Goal: Task Accomplishment & Management: Manage account settings

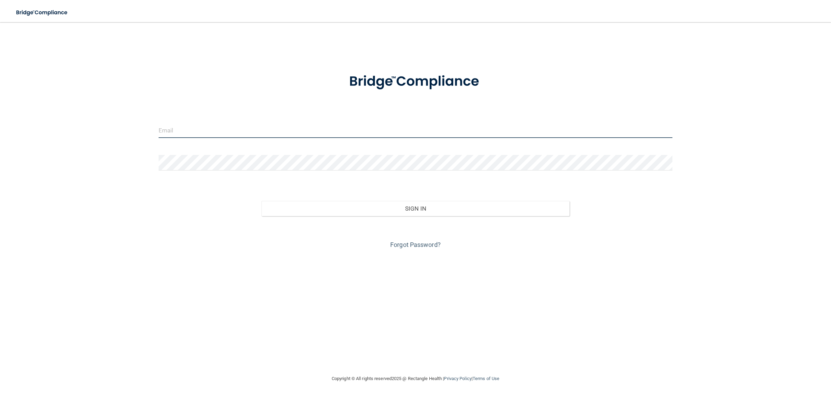
click at [170, 131] on input "email" at bounding box center [415, 131] width 514 height 16
type input "[EMAIL_ADDRESS][DOMAIN_NAME]"
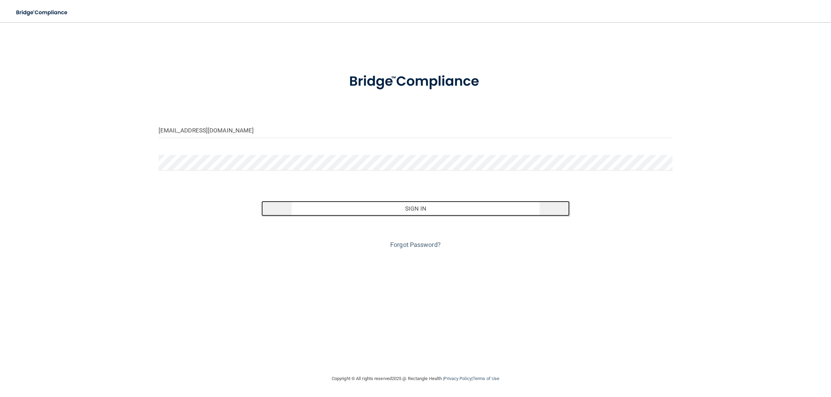
click at [403, 211] on button "Sign In" at bounding box center [415, 208] width 308 height 15
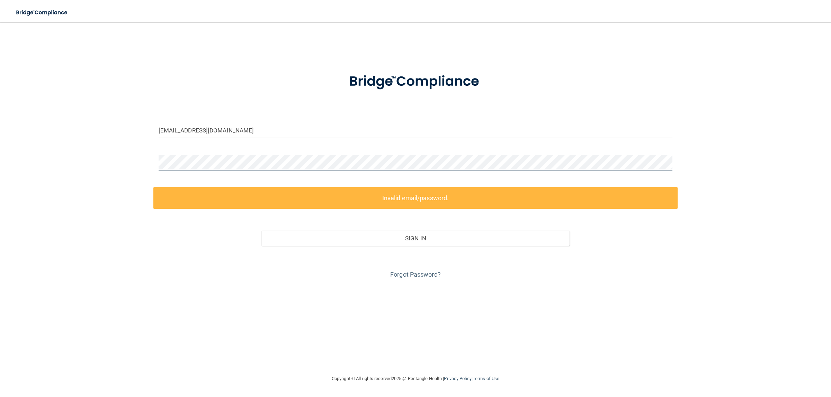
click at [128, 164] on div "[EMAIL_ADDRESS][DOMAIN_NAME] Invalid email/password. You don't have permission …" at bounding box center [415, 198] width 803 height 339
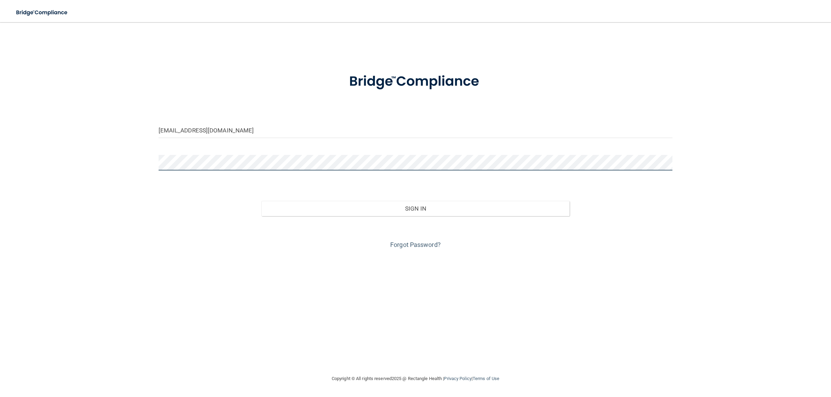
click at [261, 201] on button "Sign In" at bounding box center [415, 208] width 308 height 15
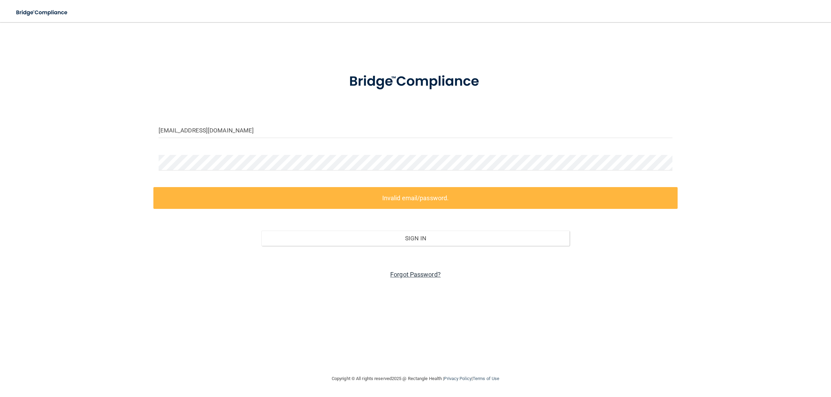
click at [403, 273] on link "Forgot Password?" at bounding box center [415, 274] width 51 height 7
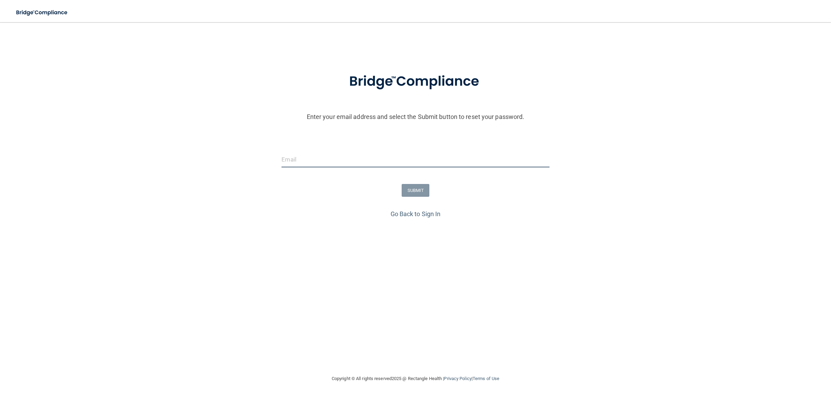
click at [303, 160] on input "email" at bounding box center [414, 160] width 267 height 16
type input "[EMAIL_ADDRESS][DOMAIN_NAME]"
click at [411, 189] on button "SUBMIT" at bounding box center [415, 190] width 28 height 13
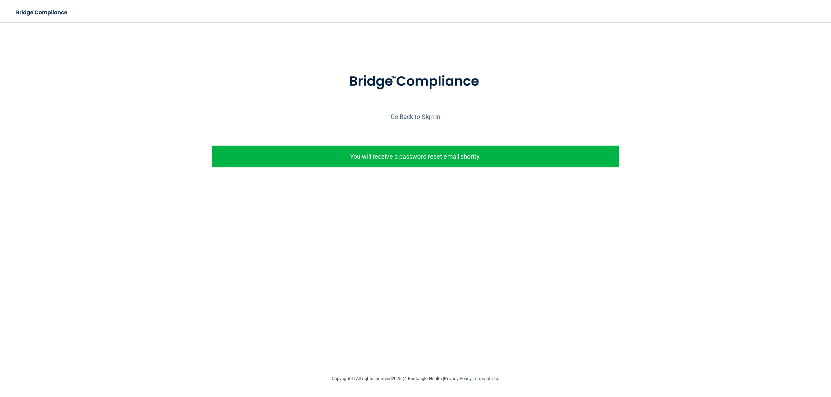
click at [437, 154] on p "You will receive a password reset email shortly." at bounding box center [415, 156] width 396 height 11
click at [423, 117] on link "Go Back to Sign In" at bounding box center [415, 116] width 50 height 7
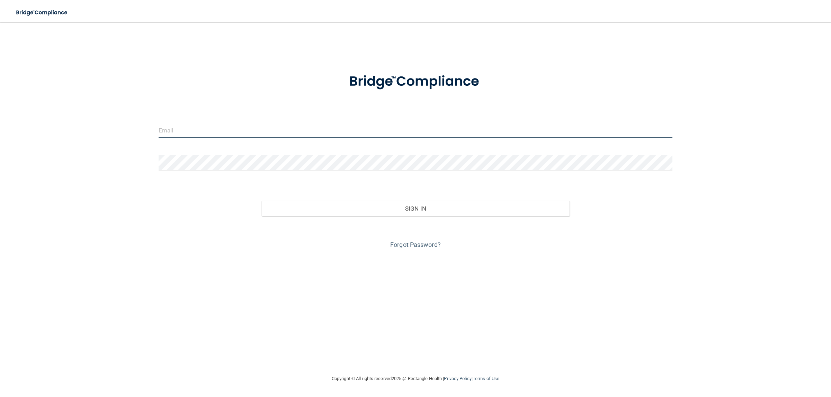
click at [178, 129] on input "email" at bounding box center [415, 131] width 514 height 16
type input "joenshelli@yahoo.com"
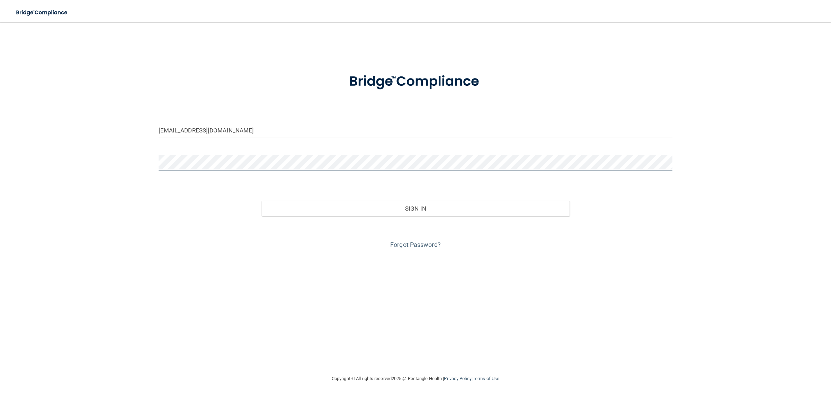
click at [261, 201] on button "Sign In" at bounding box center [415, 208] width 308 height 15
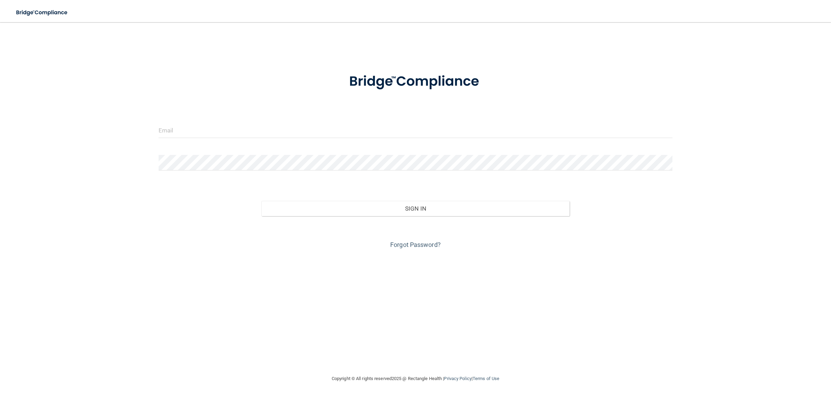
click at [172, 138] on div at bounding box center [415, 133] width 524 height 21
click at [180, 132] on input "email" at bounding box center [415, 131] width 514 height 16
type input "[EMAIL_ADDRESS][DOMAIN_NAME]"
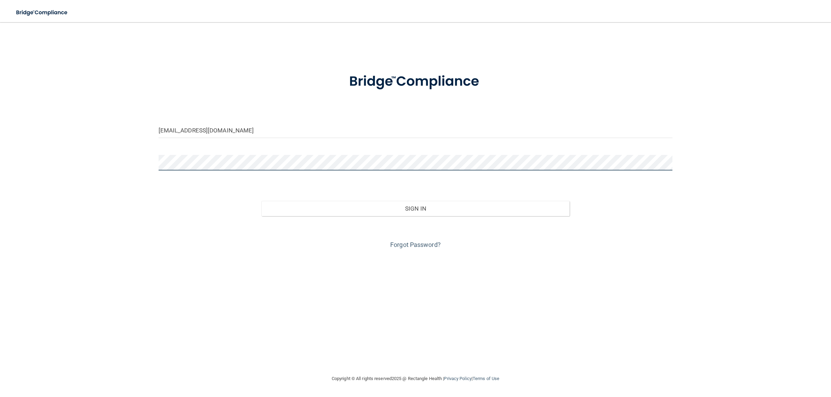
click at [261, 201] on button "Sign In" at bounding box center [415, 208] width 308 height 15
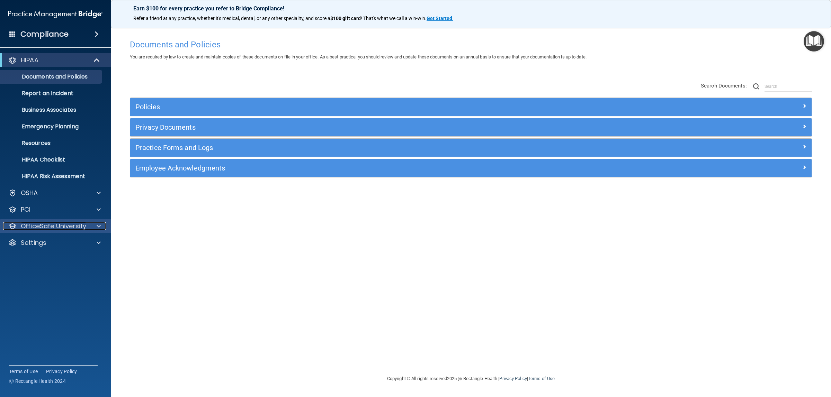
click at [93, 222] on div at bounding box center [97, 226] width 17 height 8
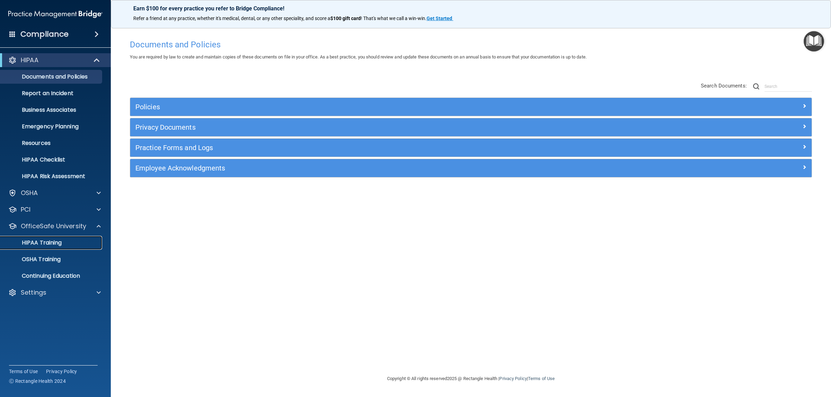
click at [64, 240] on div "HIPAA Training" at bounding box center [51, 242] width 94 height 7
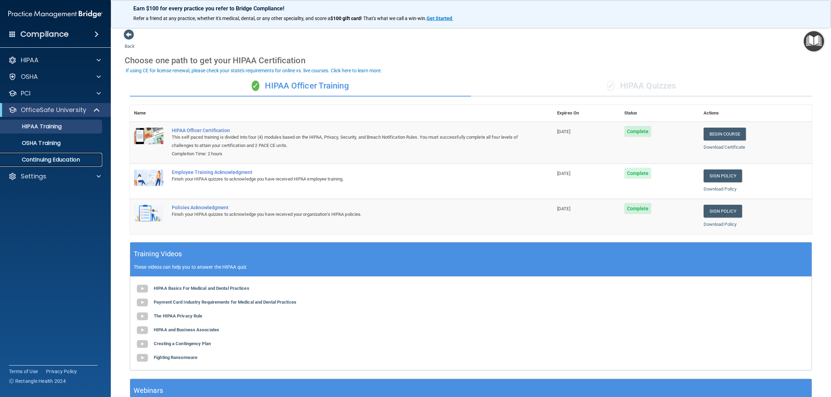
click at [65, 158] on p "Continuing Education" at bounding box center [51, 159] width 94 height 7
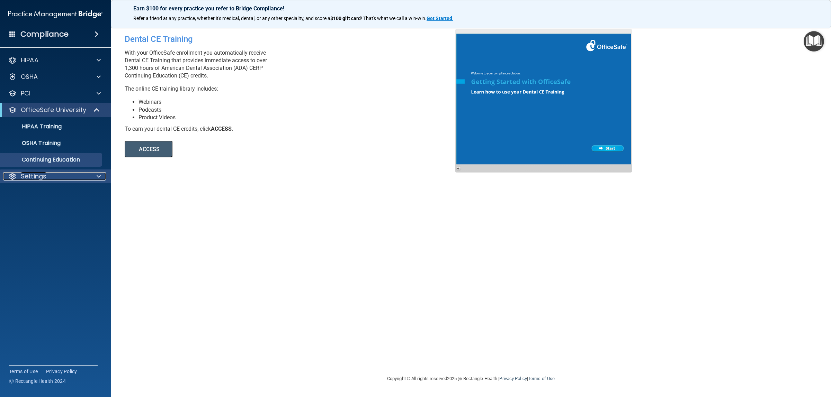
click at [96, 176] on div at bounding box center [97, 176] width 17 height 8
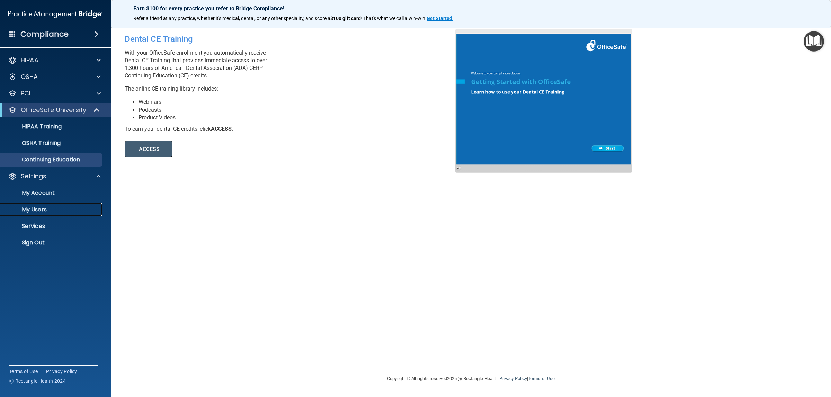
click at [38, 208] on p "My Users" at bounding box center [51, 209] width 94 height 7
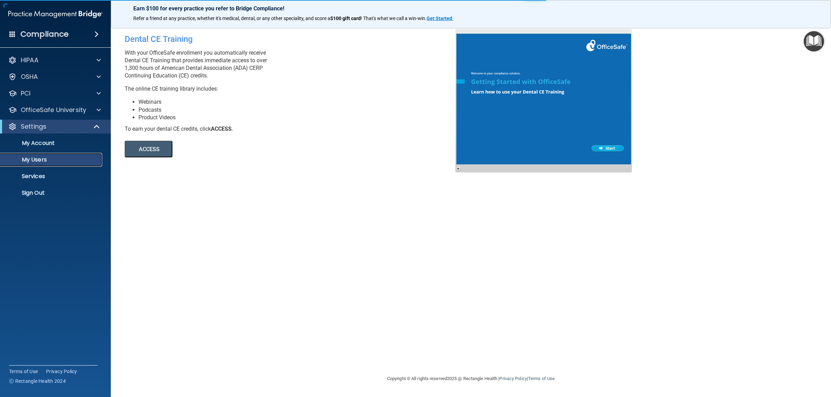
select select "20"
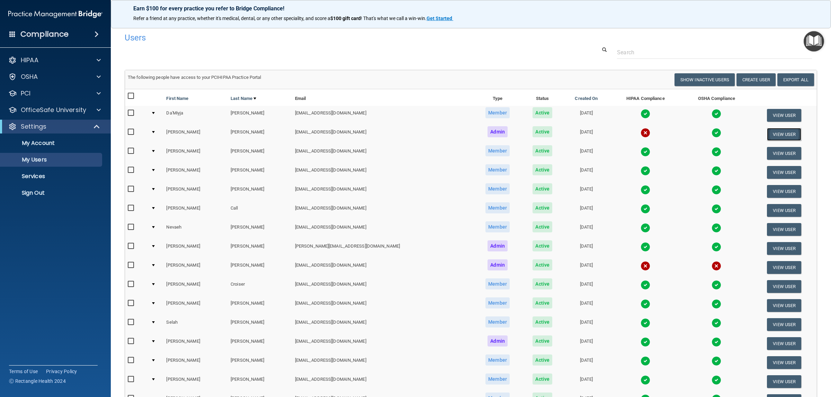
click at [766, 135] on button "View User" at bounding box center [783, 134] width 34 height 13
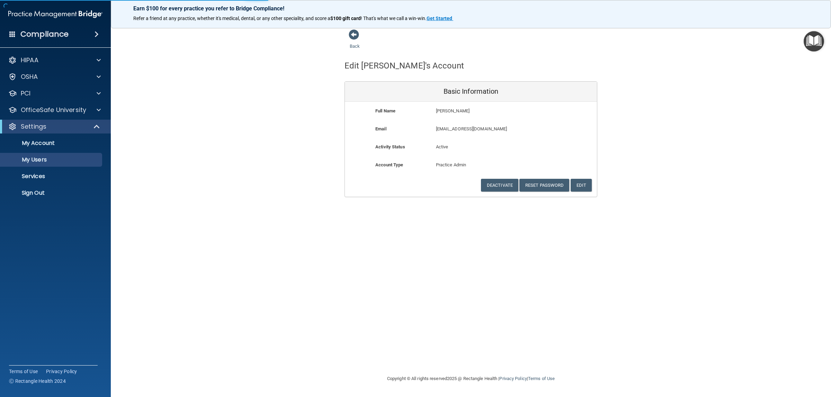
select select "20"
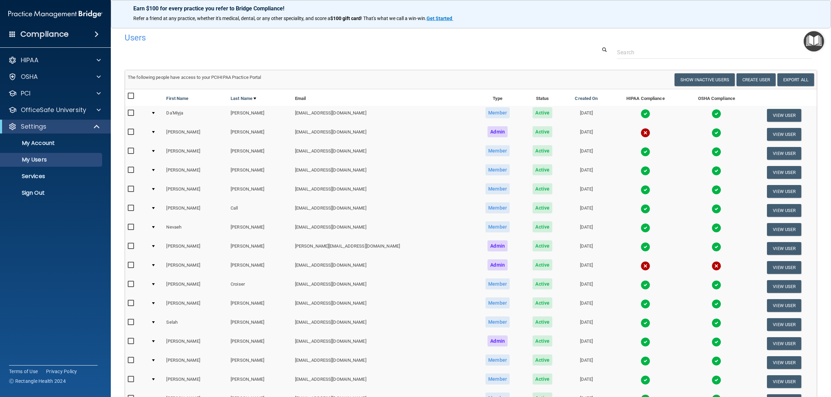
click at [157, 130] on td at bounding box center [155, 134] width 15 height 19
click at [158, 132] on td at bounding box center [155, 134] width 15 height 19
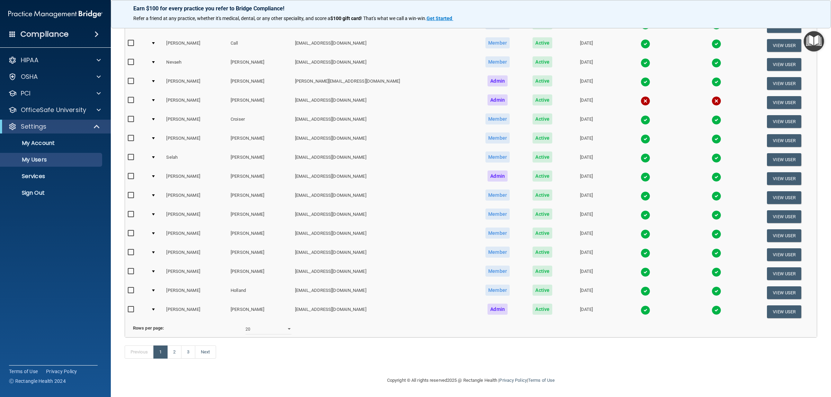
scroll to position [303, 0]
click at [174, 355] on link "2" at bounding box center [174, 352] width 14 height 13
select select "20"
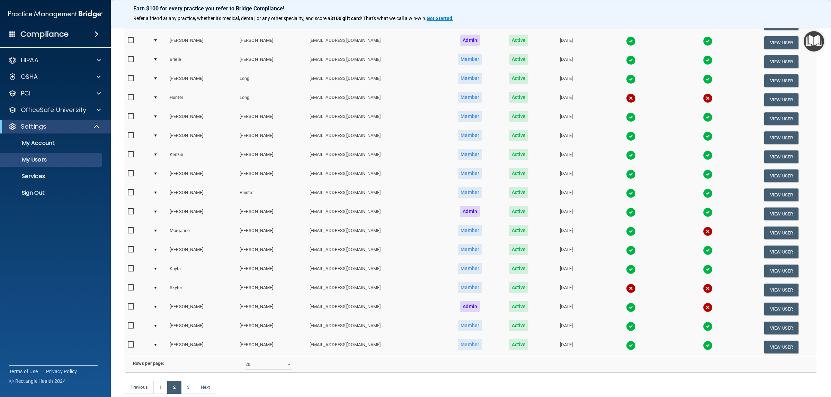
scroll to position [175, 0]
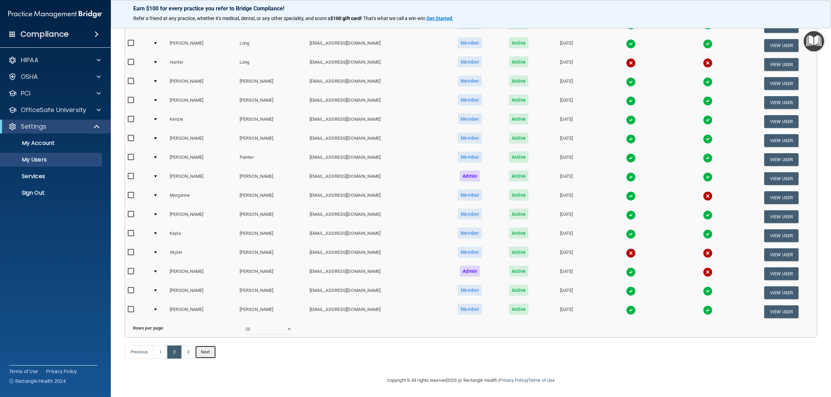
click at [208, 355] on link "Next" at bounding box center [205, 352] width 21 height 13
select select "20"
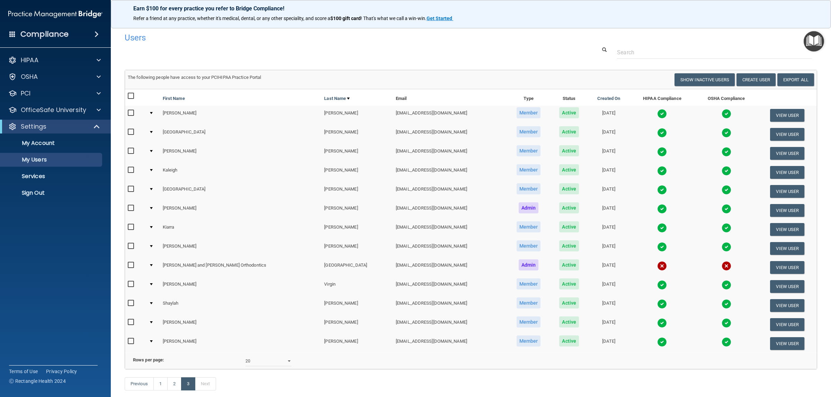
click at [153, 188] on div at bounding box center [151, 189] width 3 height 2
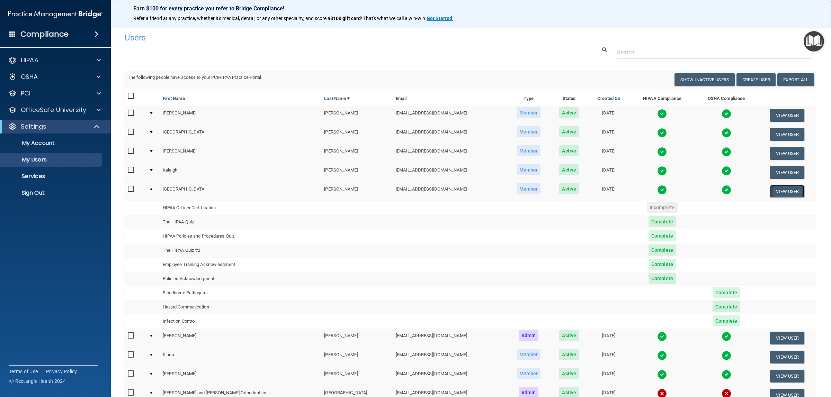
click at [781, 190] on button "View User" at bounding box center [787, 191] width 34 height 13
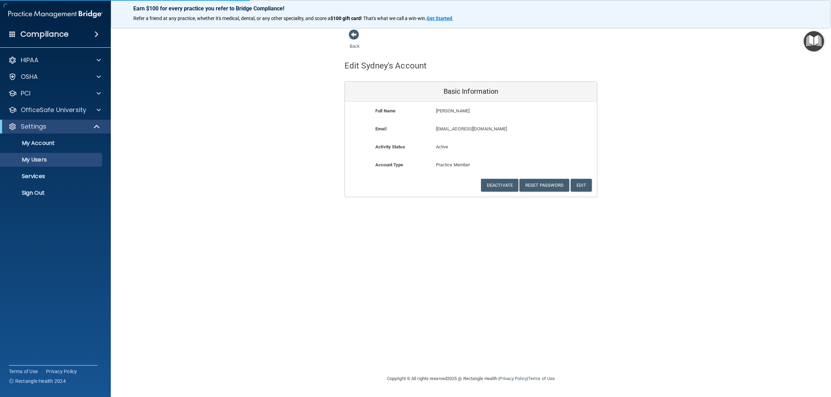
select select "20"
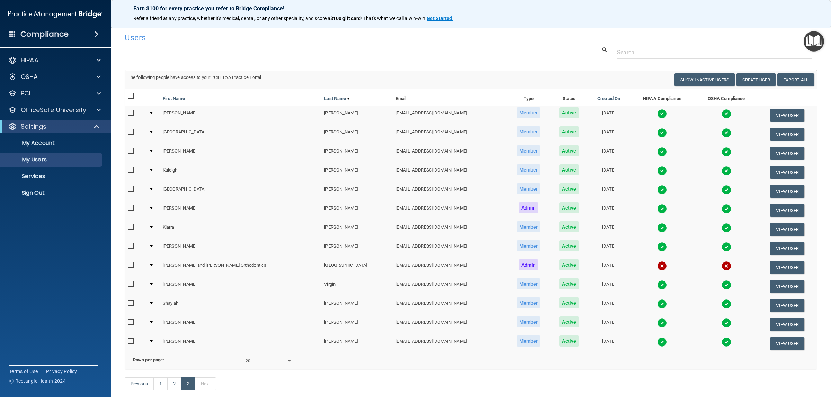
click at [657, 114] on img at bounding box center [662, 114] width 10 height 10
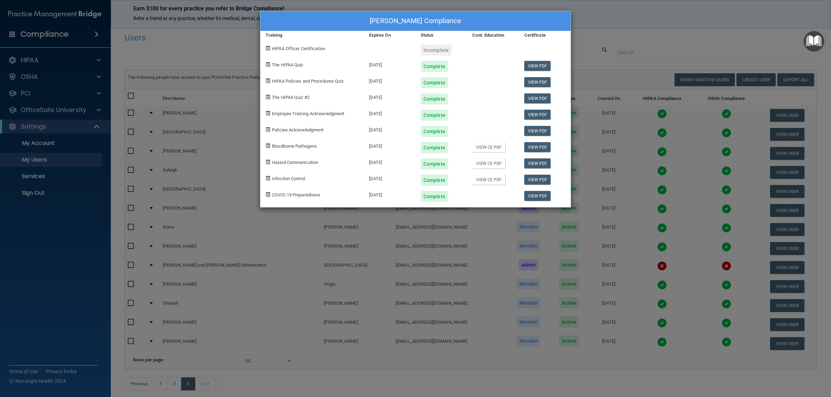
click at [642, 19] on div "[PERSON_NAME] Compliance Training Expires On Status Cont. Education Certificate…" at bounding box center [415, 198] width 831 height 397
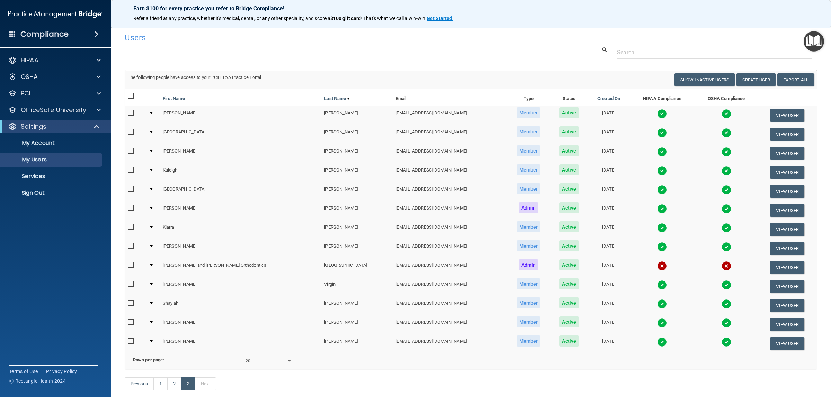
scroll to position [43, 0]
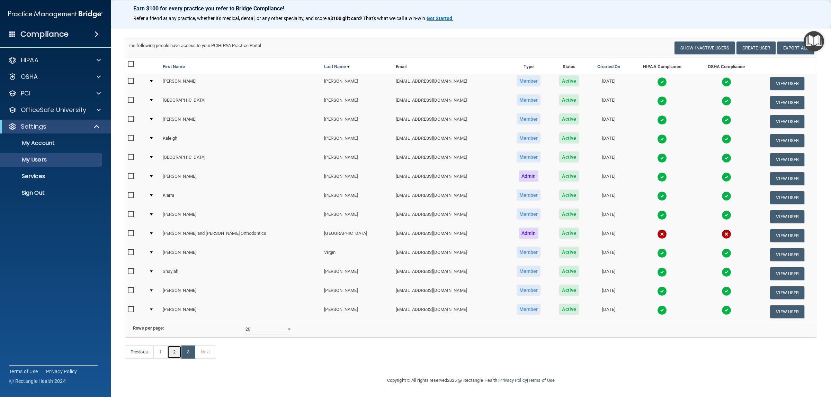
click at [176, 353] on link "2" at bounding box center [174, 352] width 14 height 13
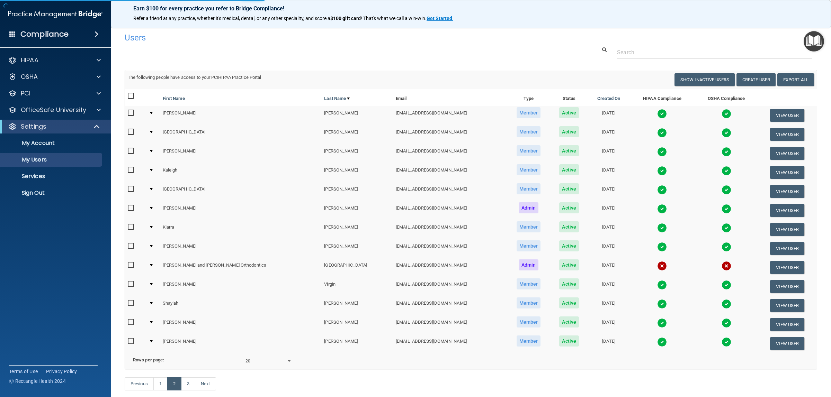
select select "20"
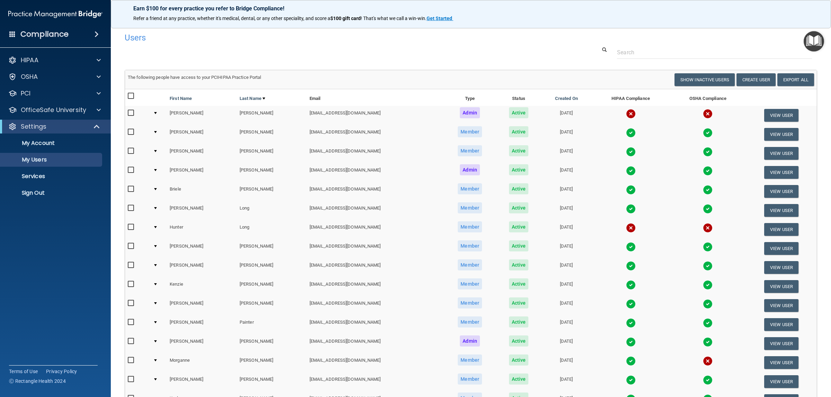
scroll to position [173, 0]
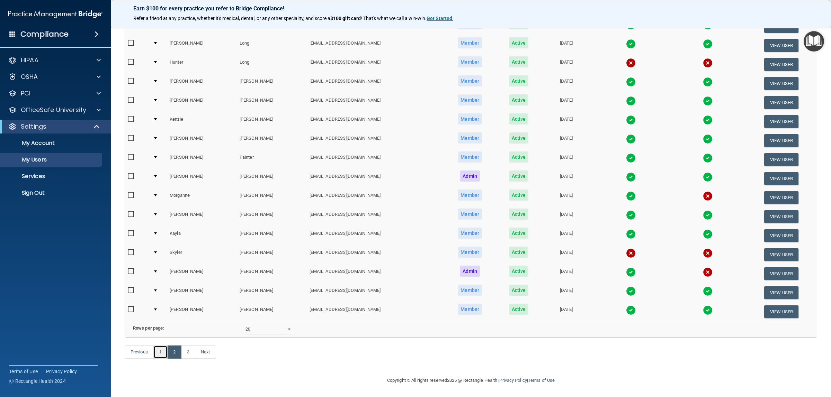
click at [157, 354] on link "1" at bounding box center [160, 352] width 14 height 13
select select "20"
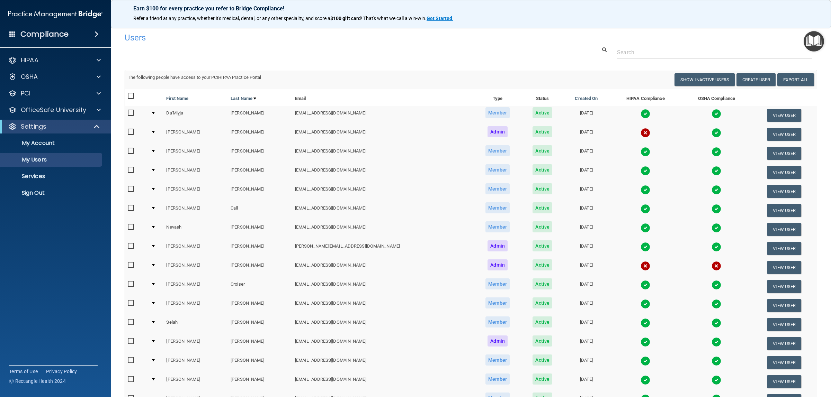
click at [711, 189] on img at bounding box center [716, 190] width 10 height 10
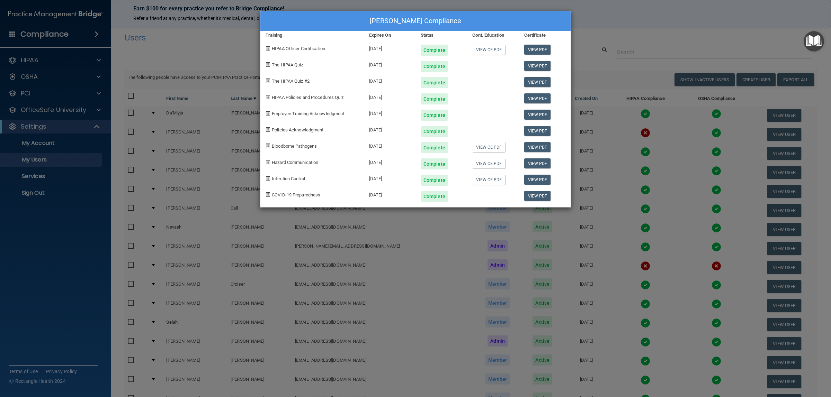
click at [742, 40] on div "[PERSON_NAME] Compliance Training Expires On Status Cont. Education Certificate…" at bounding box center [415, 198] width 831 height 397
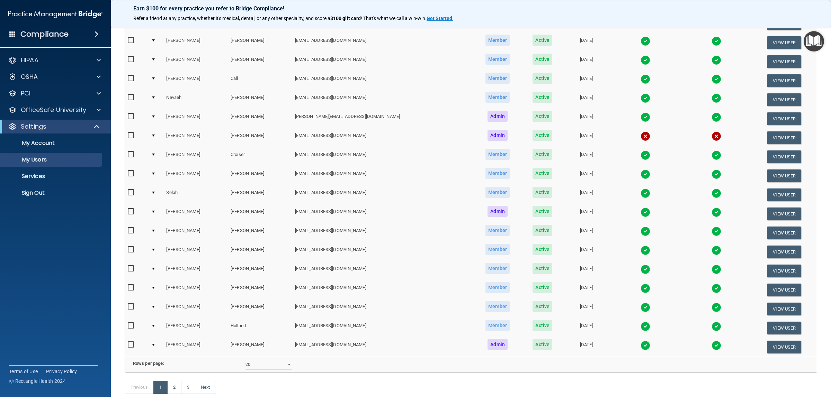
scroll to position [175, 0]
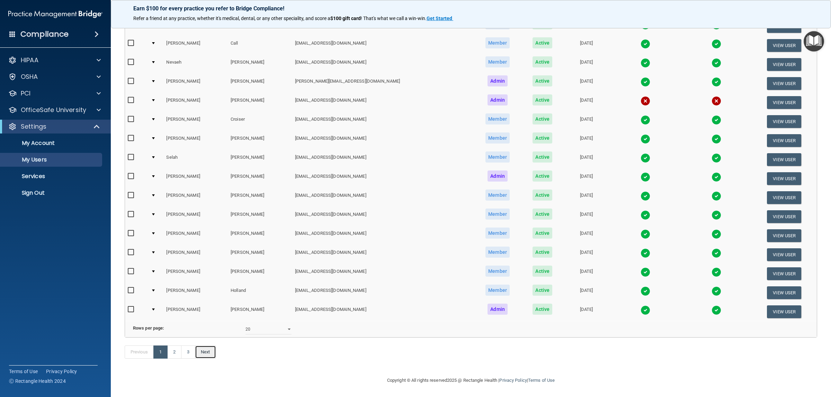
click at [206, 354] on link "Next" at bounding box center [205, 352] width 21 height 13
select select "20"
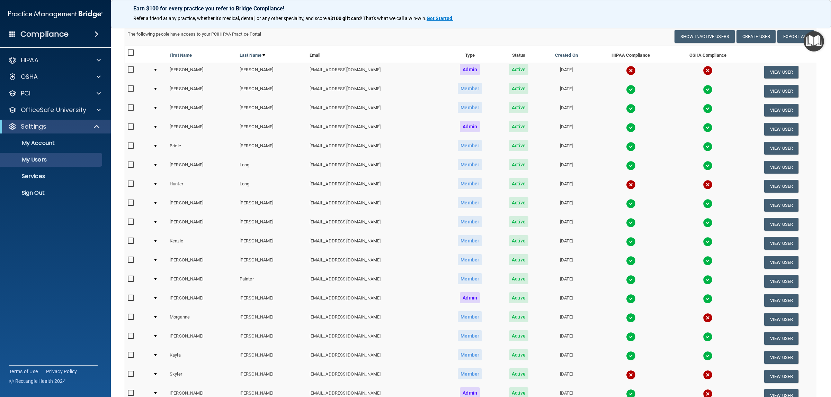
scroll to position [87, 0]
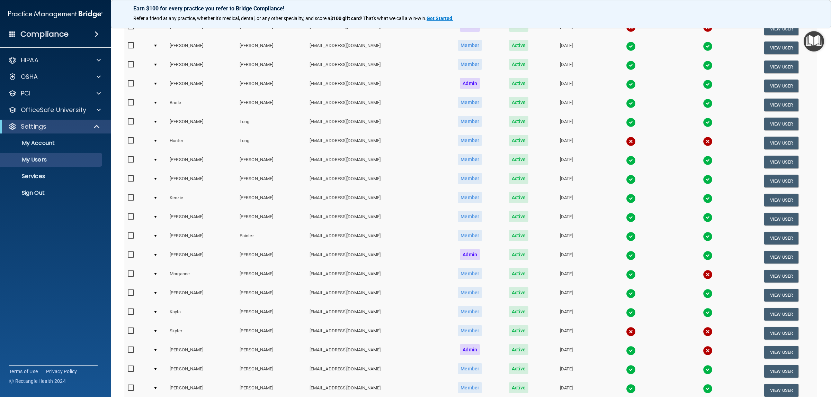
click at [702, 290] on img at bounding box center [707, 294] width 10 height 10
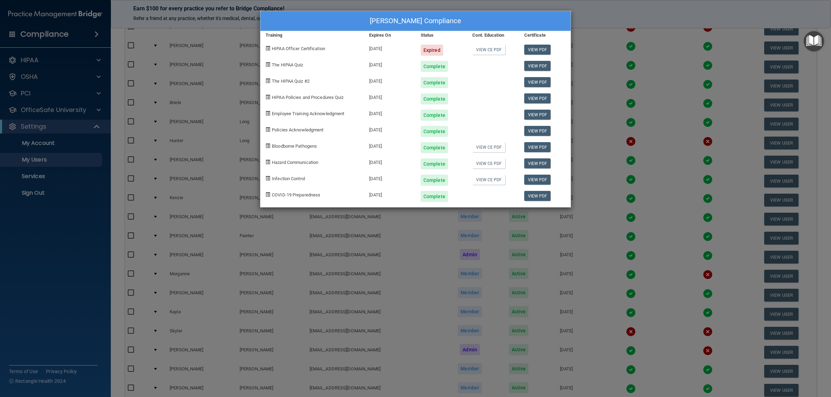
drag, startPoint x: 735, startPoint y: 302, endPoint x: 732, endPoint y: 300, distance: 3.6
click at [735, 301] on div "[PERSON_NAME] Compliance Training Expires On Status Cont. Education Certificate…" at bounding box center [415, 198] width 831 height 397
